Goal: Download file/media

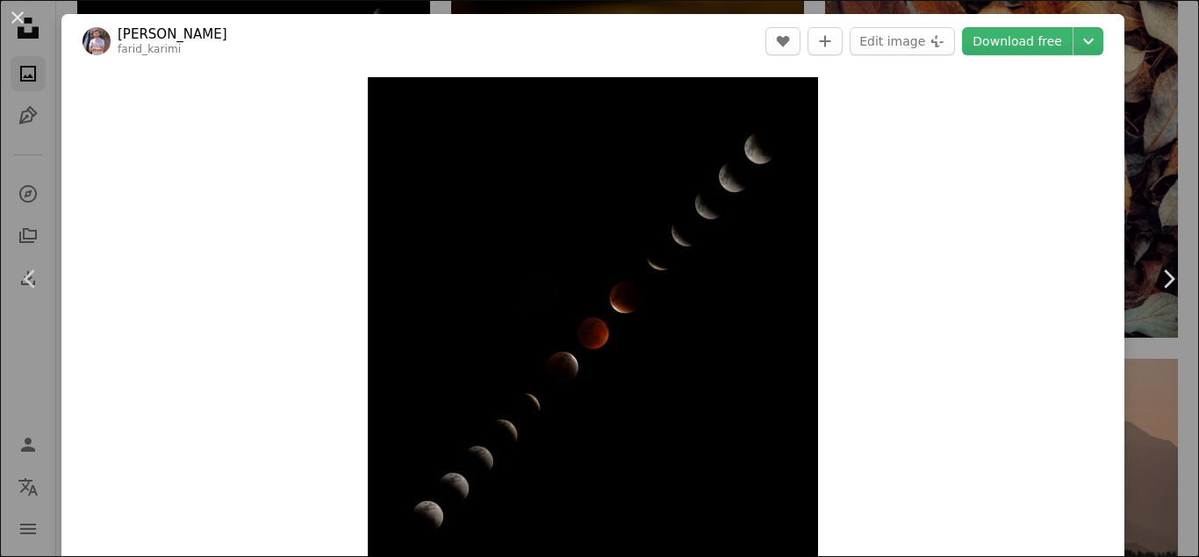
scroll to position [9846, 0]
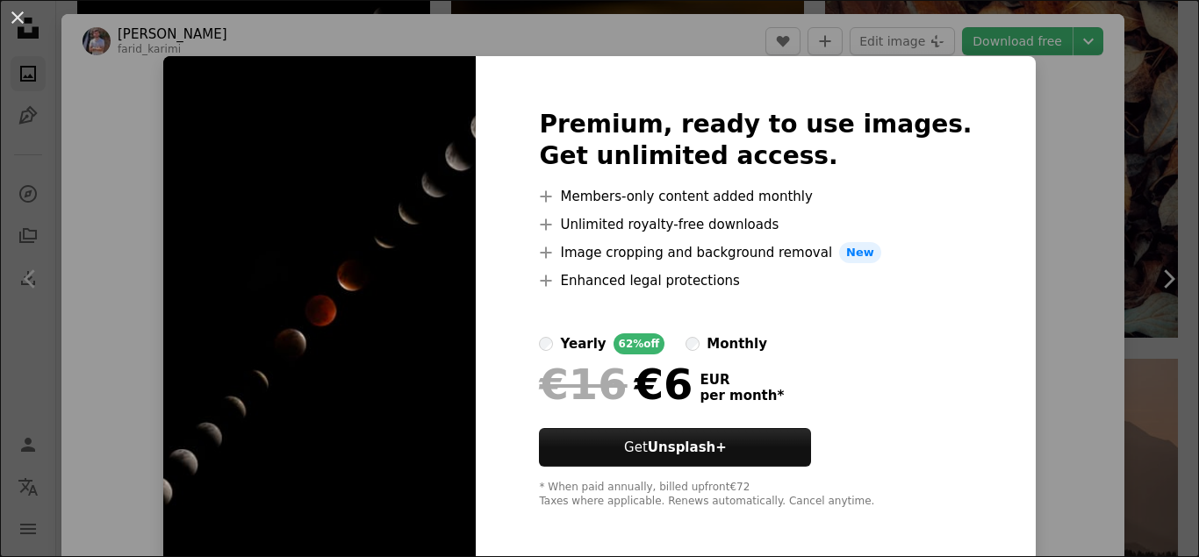
click at [1093, 247] on div "An X shape Premium, ready to use images. Get unlimited access. A plus sign Memb…" at bounding box center [599, 278] width 1199 height 557
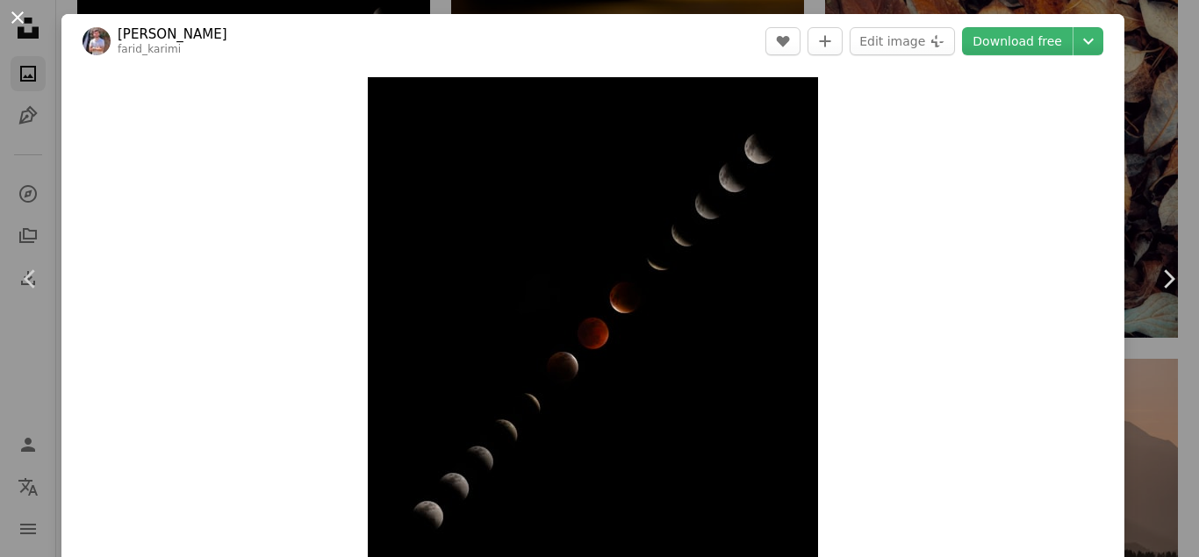
click at [16, 18] on button "An X shape" at bounding box center [17, 17] width 21 height 21
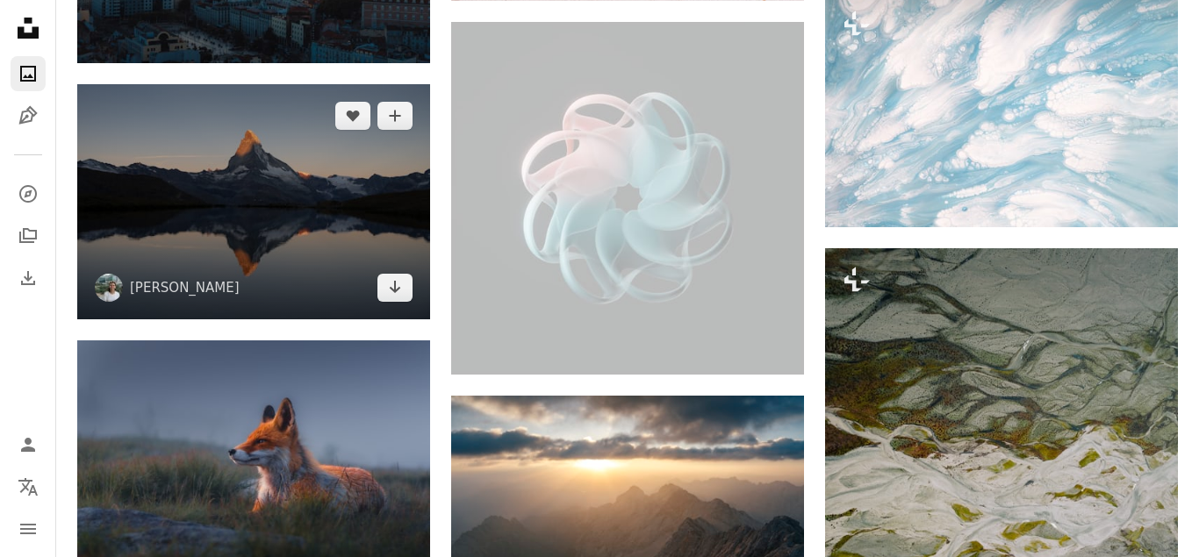
scroll to position [11099, 0]
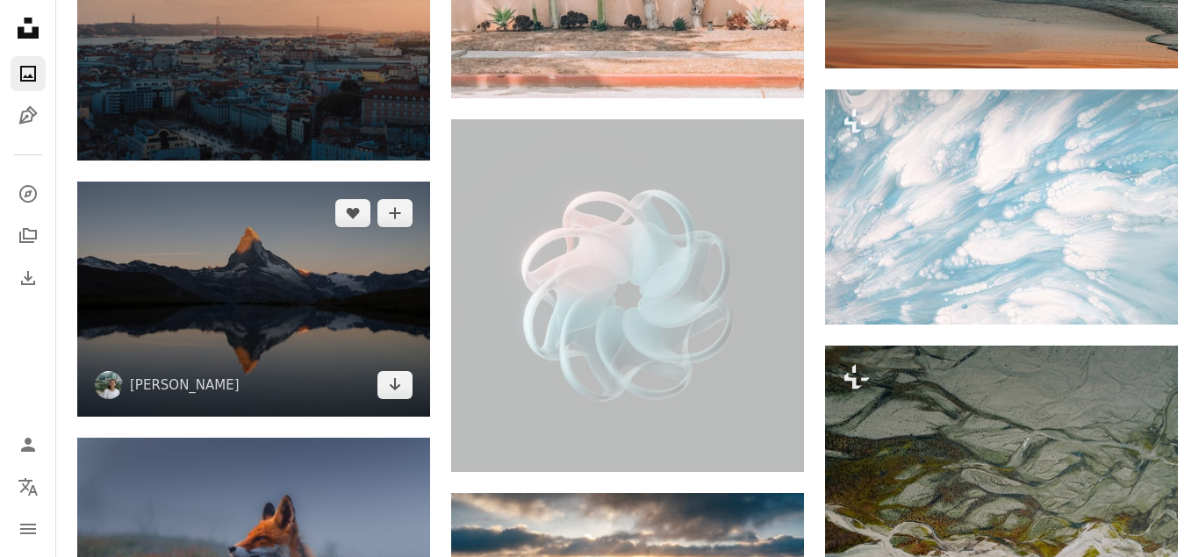
click at [288, 308] on img at bounding box center [253, 299] width 353 height 235
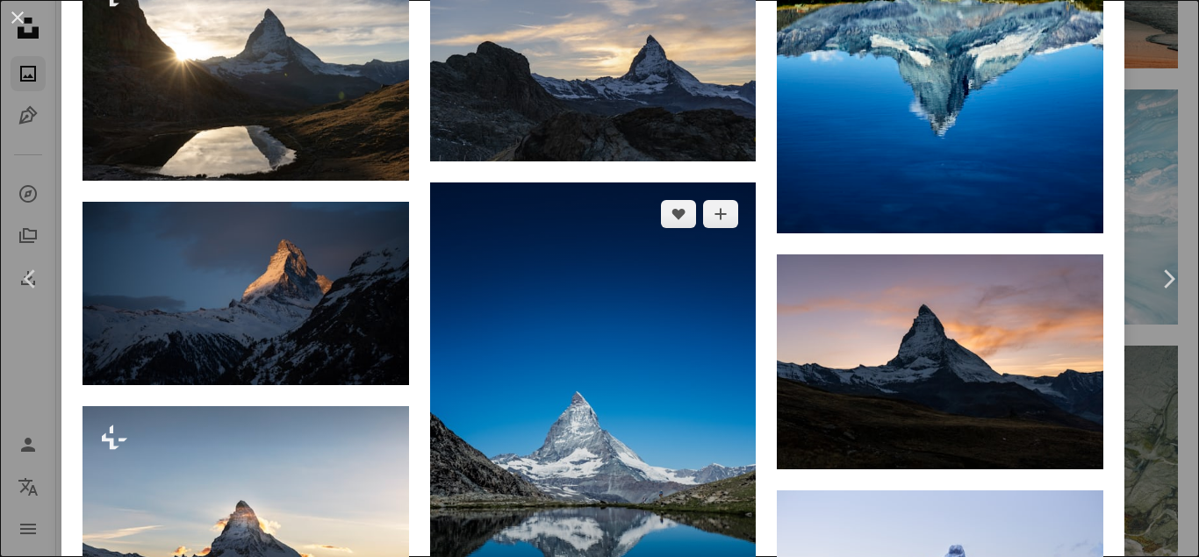
scroll to position [2106, 0]
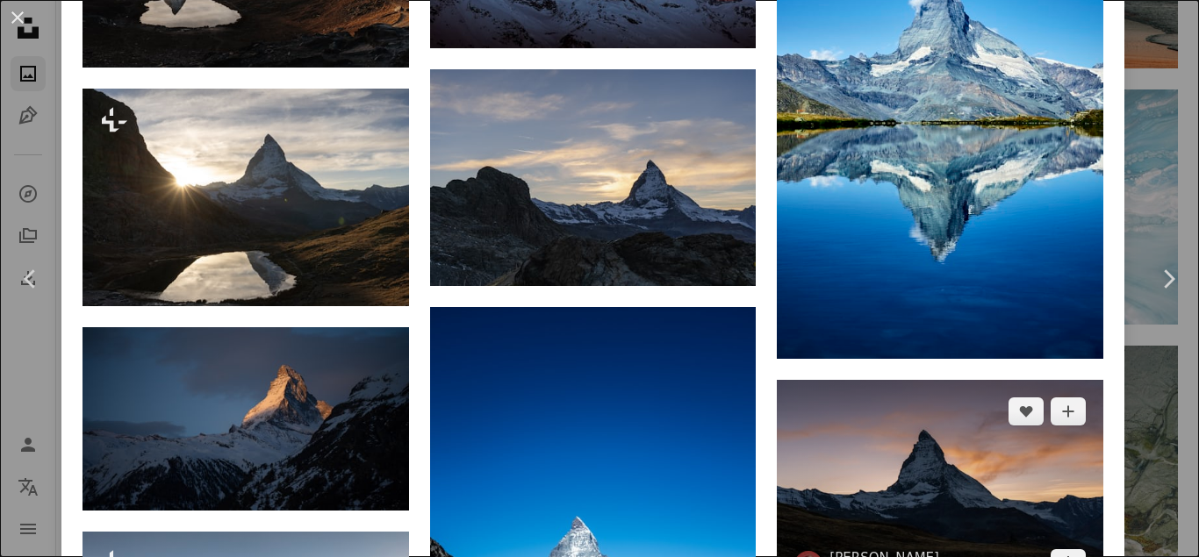
click at [974, 497] on img at bounding box center [940, 487] width 326 height 215
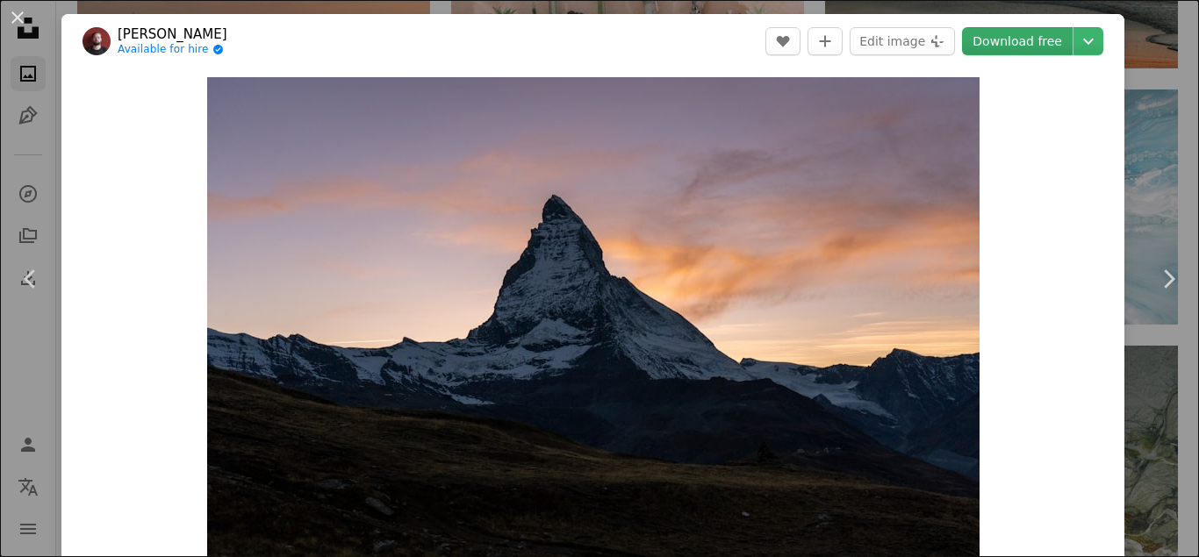
click at [1021, 52] on link "Download free" at bounding box center [1017, 41] width 111 height 28
